Goal: Task Accomplishment & Management: Use online tool/utility

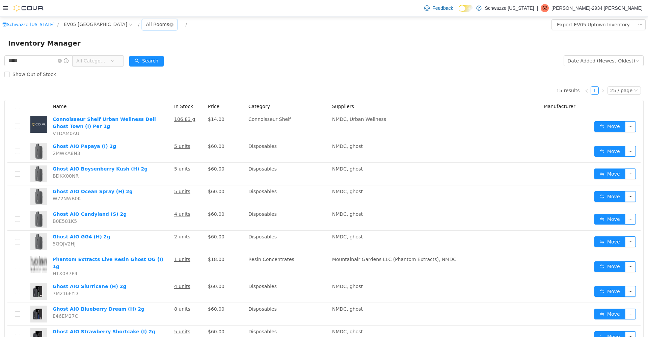
click at [146, 21] on div "All Rooms" at bounding box center [157, 24] width 23 height 10
click at [124, 48] on li "EV05 Front Room" at bounding box center [124, 48] width 41 height 11
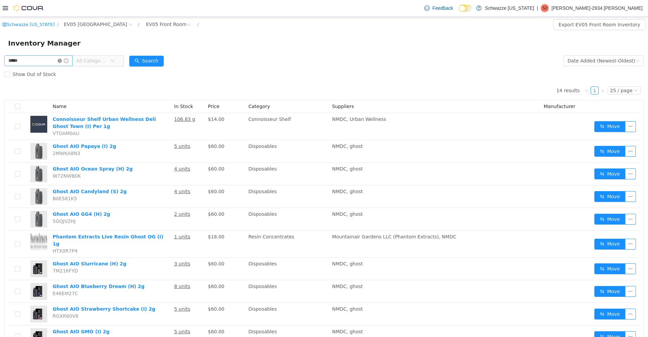
click at [62, 60] on icon "icon: close-circle" at bounding box center [60, 60] width 4 height 4
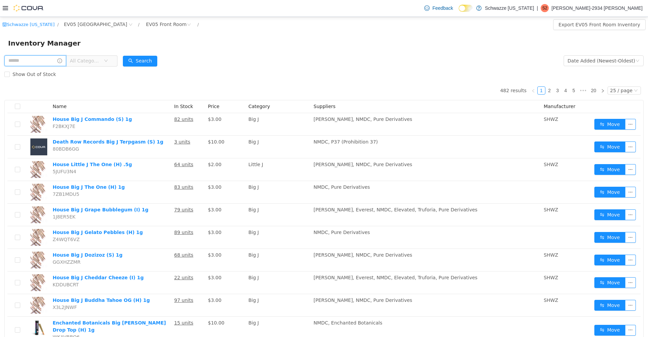
click at [38, 63] on input "text" at bounding box center [35, 60] width 62 height 11
type input "******"
click at [144, 56] on button "Search" at bounding box center [146, 60] width 34 height 11
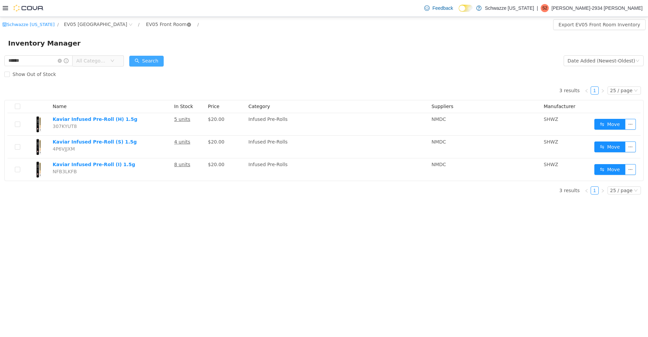
click at [187, 26] on icon "icon: close-circle" at bounding box center [189, 24] width 4 height 4
click at [169, 24] on icon "icon: close-circle" at bounding box center [171, 24] width 4 height 4
click at [146, 27] on div "All Rooms" at bounding box center [157, 24] width 23 height 10
click at [133, 60] on li "EV05 Back Room" at bounding box center [124, 59] width 41 height 11
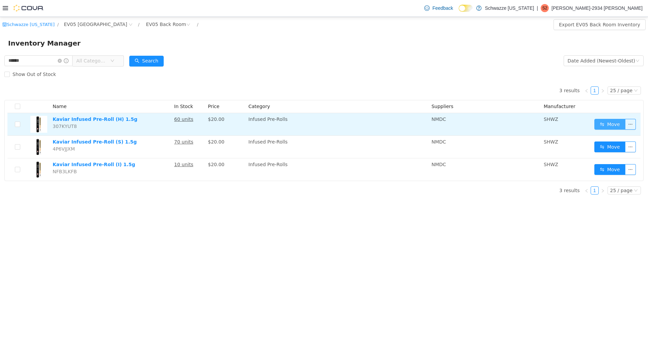
click at [601, 127] on button "Move" at bounding box center [609, 123] width 31 height 11
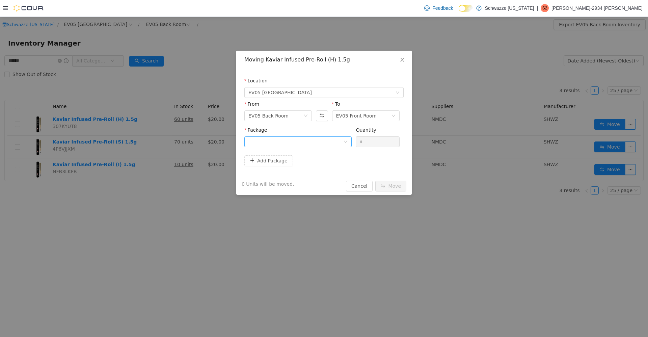
click at [344, 141] on icon "icon: down" at bounding box center [346, 141] width 4 height 4
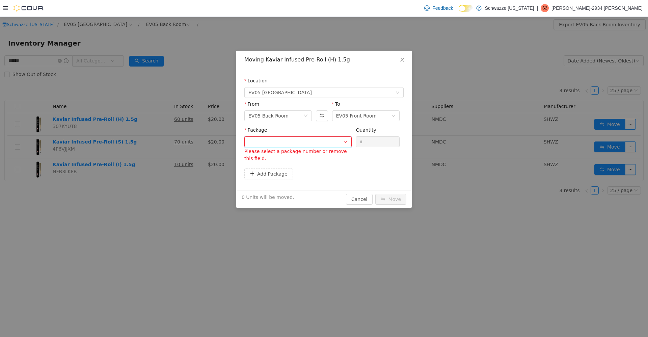
click at [346, 141] on icon "icon: down" at bounding box center [346, 141] width 4 height 4
click at [398, 59] on span "Close" at bounding box center [402, 59] width 19 height 19
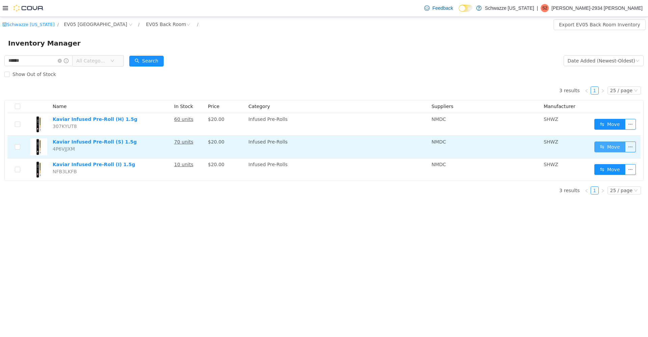
click at [613, 147] on button "Move" at bounding box center [609, 146] width 31 height 11
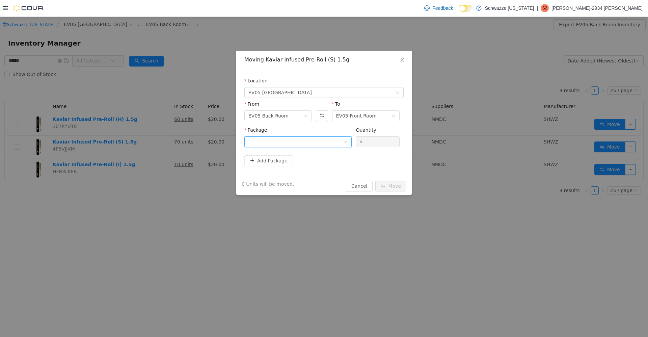
click at [327, 136] on div at bounding box center [295, 141] width 95 height 10
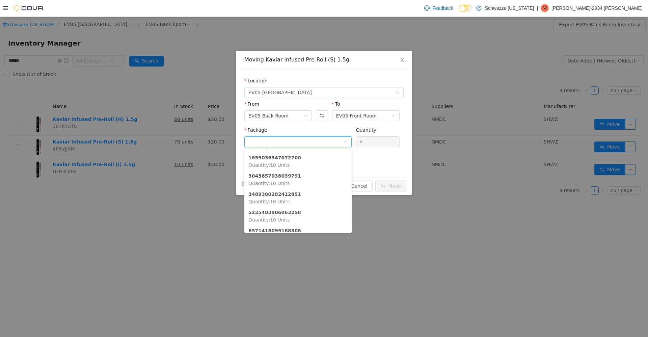
scroll to position [47, 0]
click at [314, 209] on li "5235403906063258 Quantity : 10 Units" at bounding box center [297, 213] width 107 height 18
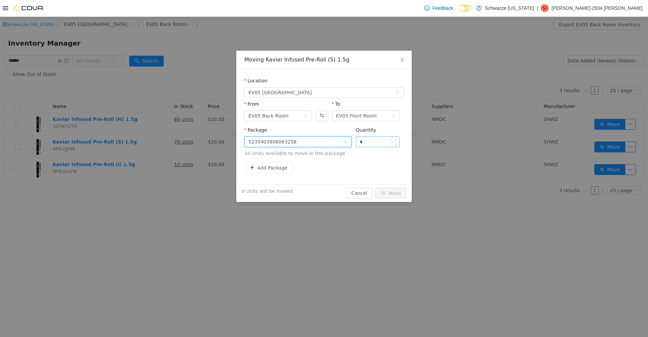
click at [385, 143] on input "*" at bounding box center [377, 141] width 43 height 10
type input "**"
click at [393, 196] on button "Move" at bounding box center [390, 192] width 31 height 11
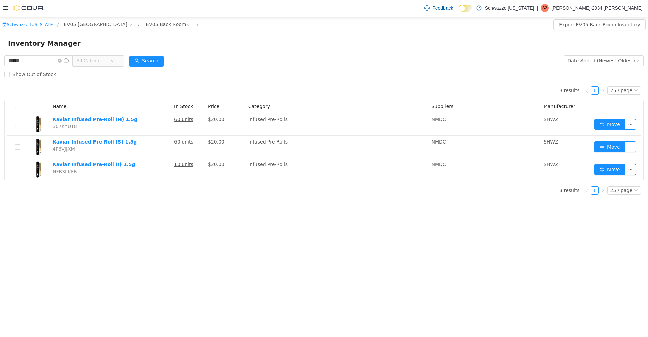
click at [602, 150] on button "Move" at bounding box center [609, 146] width 31 height 11
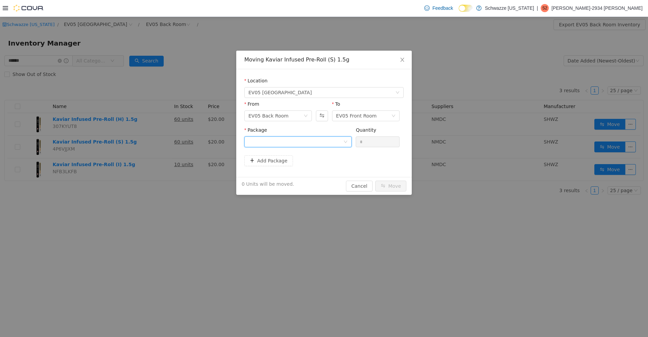
click at [330, 146] on div at bounding box center [295, 141] width 95 height 10
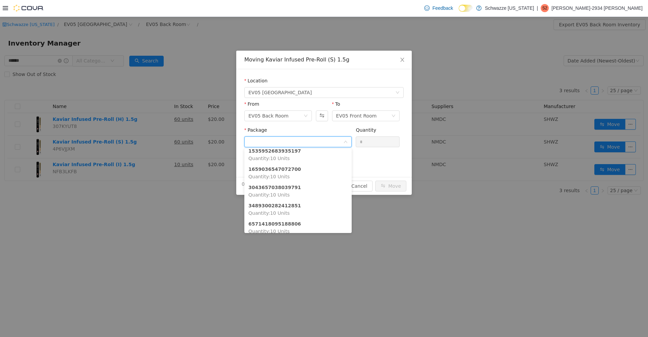
scroll to position [38, 0]
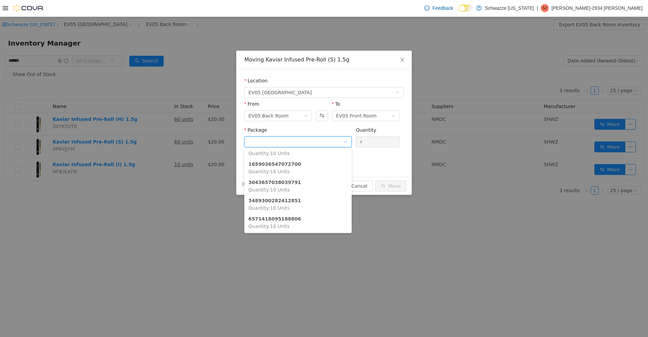
click at [309, 219] on li "6571418095188806 Quantity : 10 Units" at bounding box center [297, 222] width 107 height 18
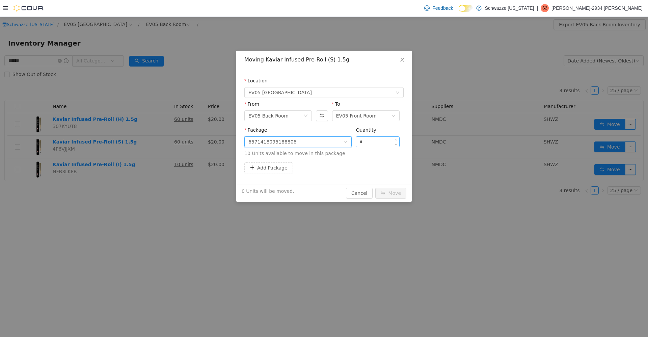
click at [373, 142] on input "*" at bounding box center [377, 141] width 43 height 10
type input "**"
click at [386, 188] on button "Move" at bounding box center [390, 192] width 31 height 11
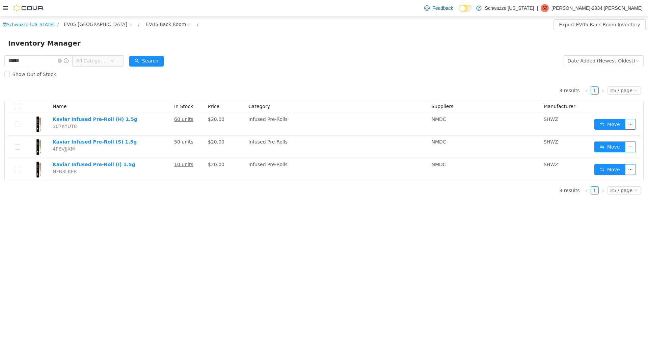
click at [610, 111] on th at bounding box center [616, 106] width 49 height 13
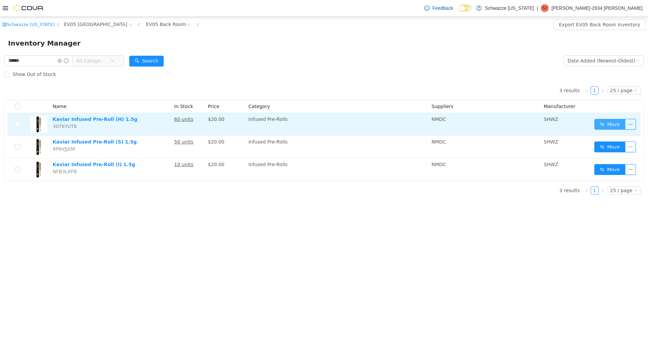
click at [611, 124] on button "Move" at bounding box center [609, 123] width 31 height 11
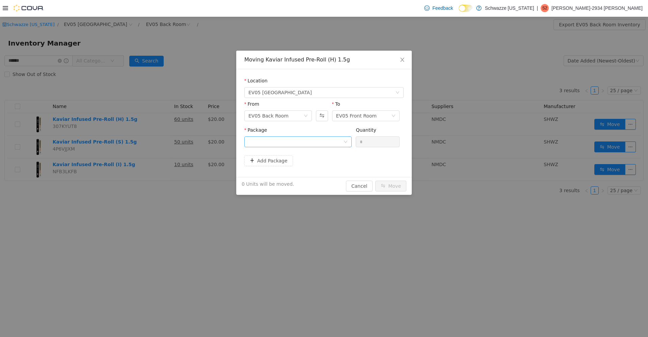
click at [344, 140] on icon "icon: down" at bounding box center [346, 141] width 4 height 4
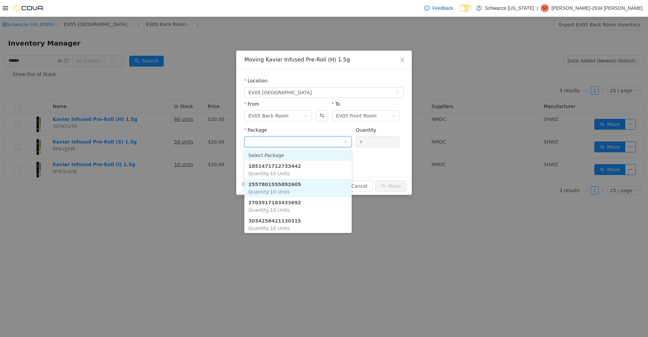
click at [319, 185] on li "2557801555892605 Quantity : 10 Units" at bounding box center [297, 188] width 107 height 18
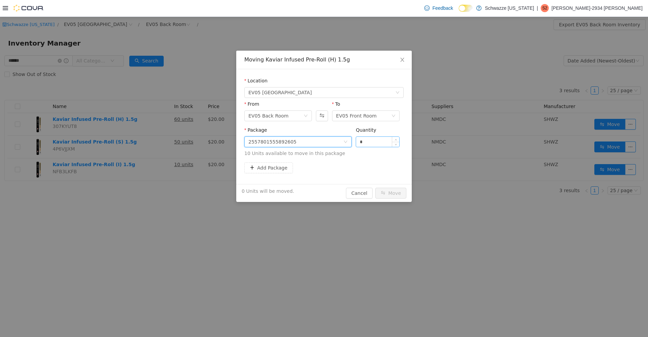
click at [379, 138] on input "*" at bounding box center [377, 141] width 43 height 10
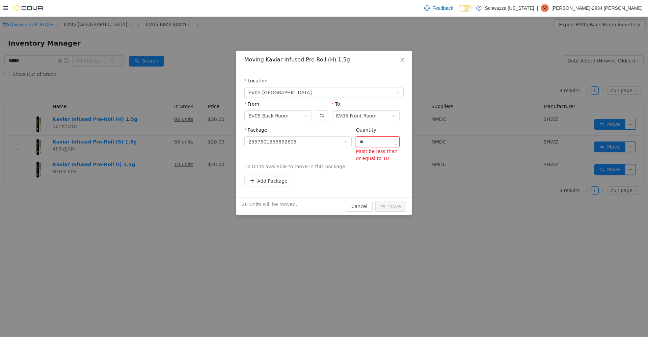
type input "*"
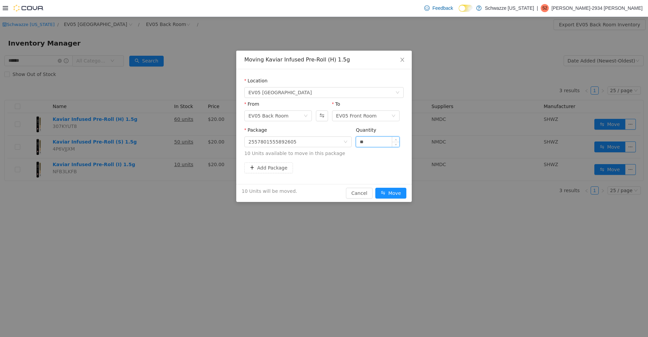
type input "**"
click at [375, 187] on button "Move" at bounding box center [390, 192] width 31 height 11
